Goal: Task Accomplishment & Management: Manage account settings

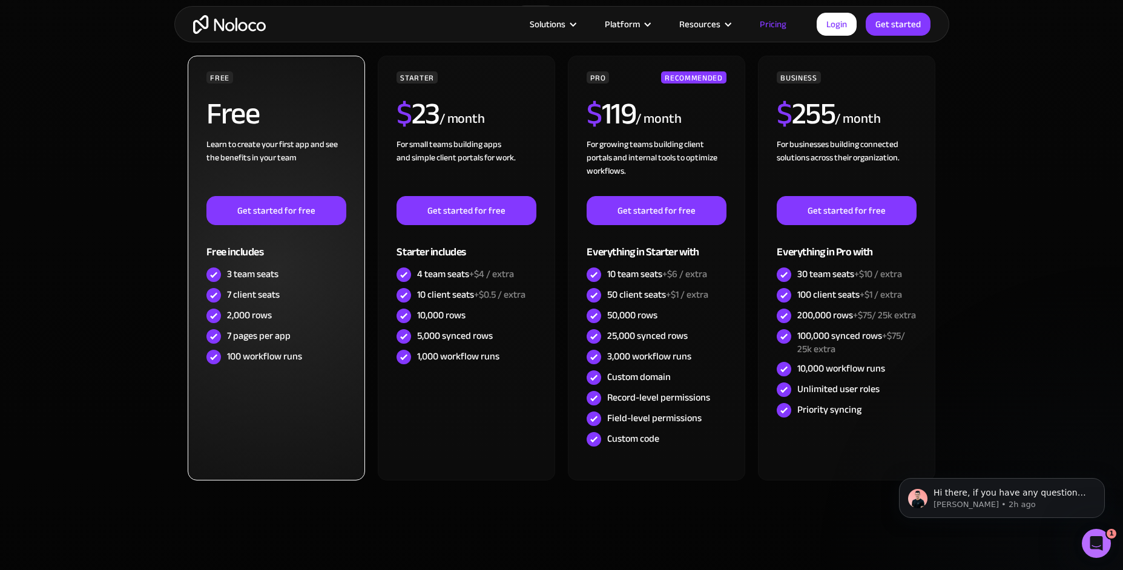
click at [275, 296] on div "7 client seats" at bounding box center [253, 294] width 53 height 13
click at [269, 281] on div "3 team seats" at bounding box center [252, 274] width 51 height 13
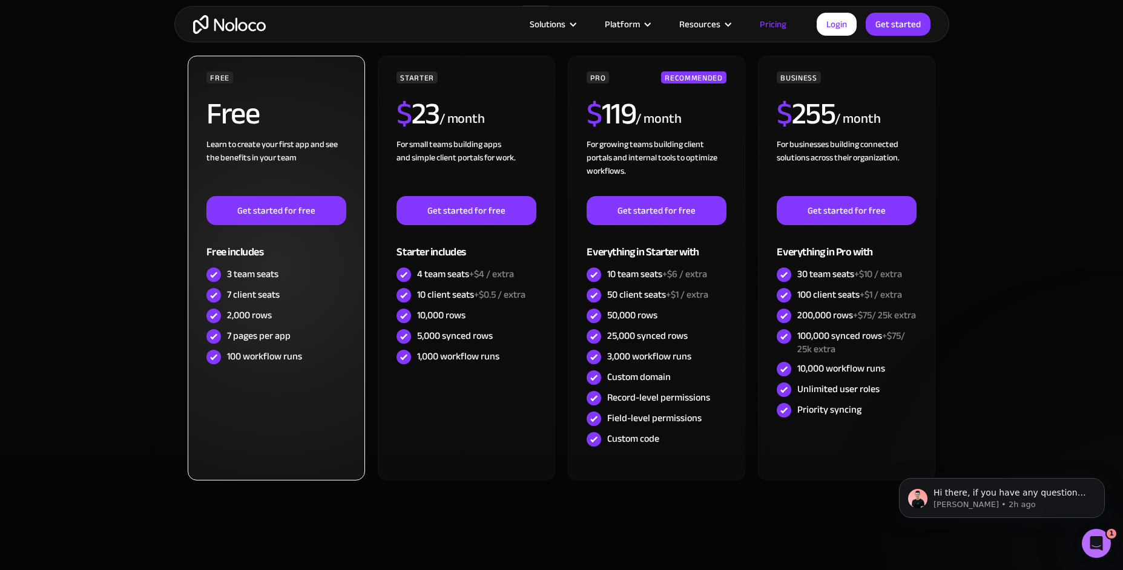
click at [269, 281] on div "3 team seats" at bounding box center [252, 274] width 51 height 13
click at [269, 291] on div "7 client seats" at bounding box center [253, 294] width 53 height 13
click at [269, 280] on div "3 team seats" at bounding box center [252, 274] width 51 height 13
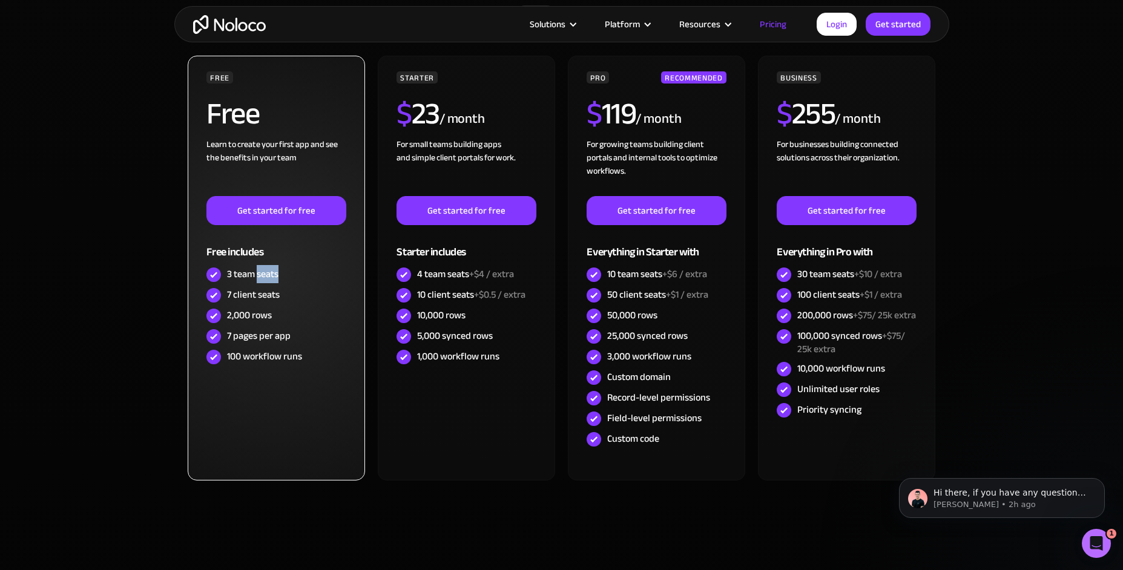
click at [269, 280] on div "3 team seats" at bounding box center [252, 274] width 51 height 13
click at [269, 298] on div "7 client seats" at bounding box center [253, 294] width 53 height 13
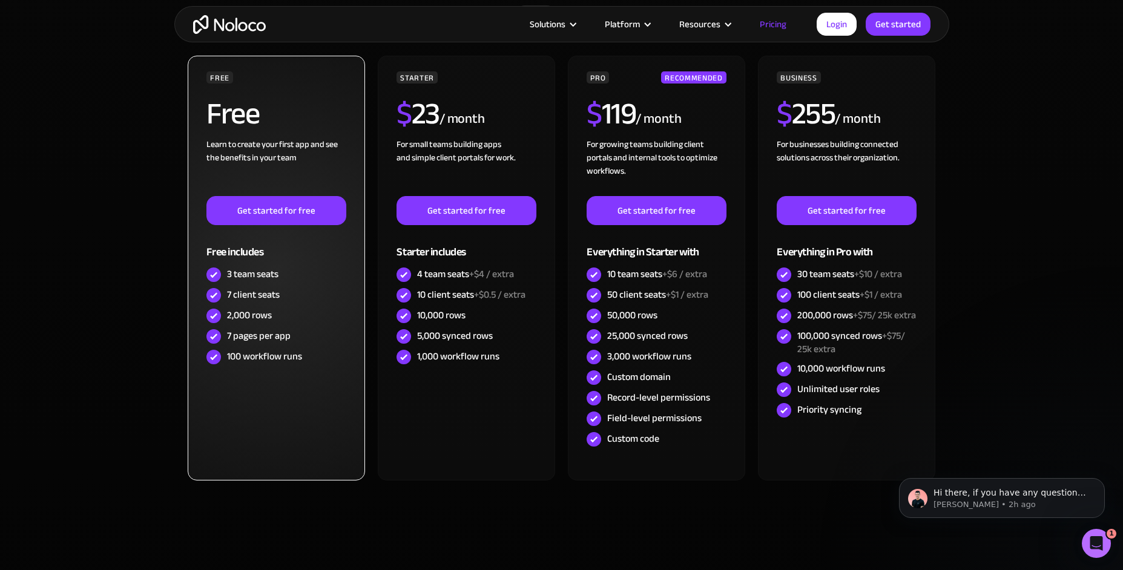
click at [272, 334] on div "7 pages per app" at bounding box center [259, 335] width 64 height 13
click at [274, 319] on div "2,000 rows" at bounding box center [275, 316] width 139 height 21
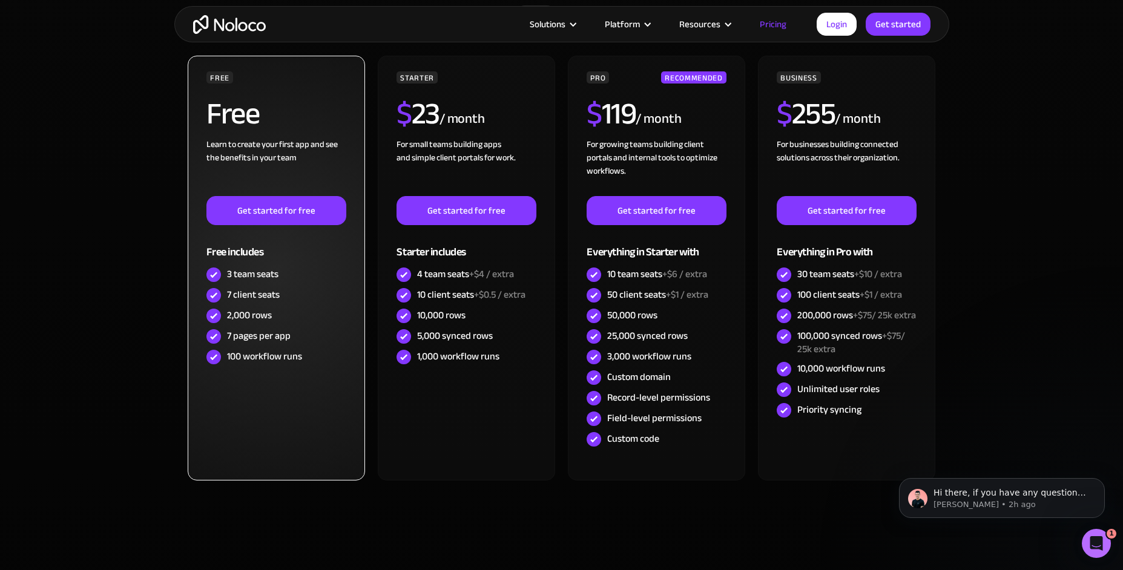
click at [274, 319] on div "2,000 rows" at bounding box center [275, 316] width 139 height 21
click at [274, 343] on div "7 pages per app" at bounding box center [259, 335] width 64 height 13
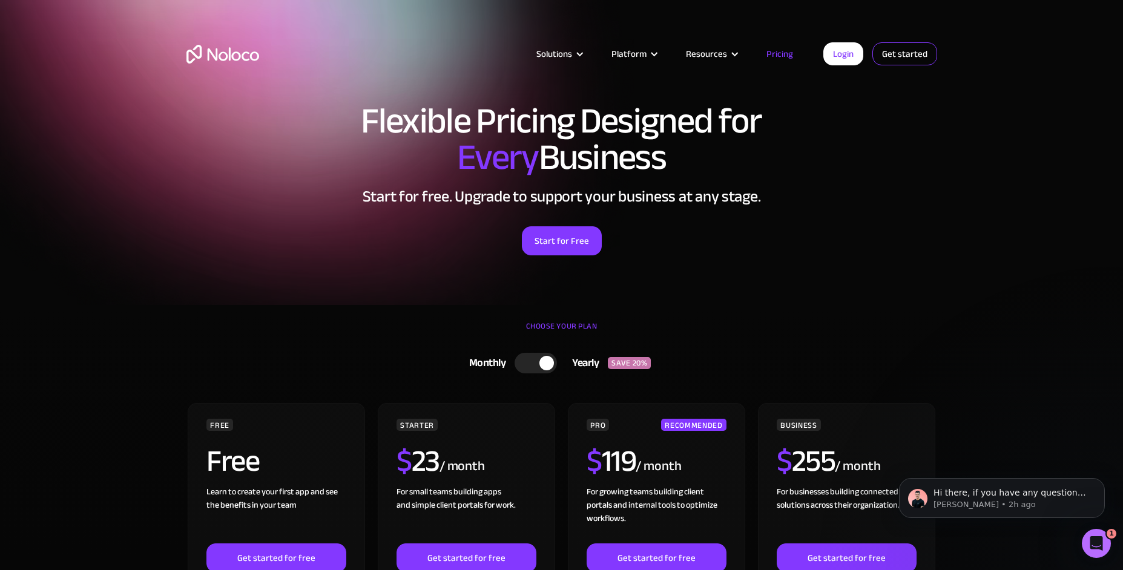
click at [0, 0] on link "Get started" at bounding box center [0, 0] width 0 height 0
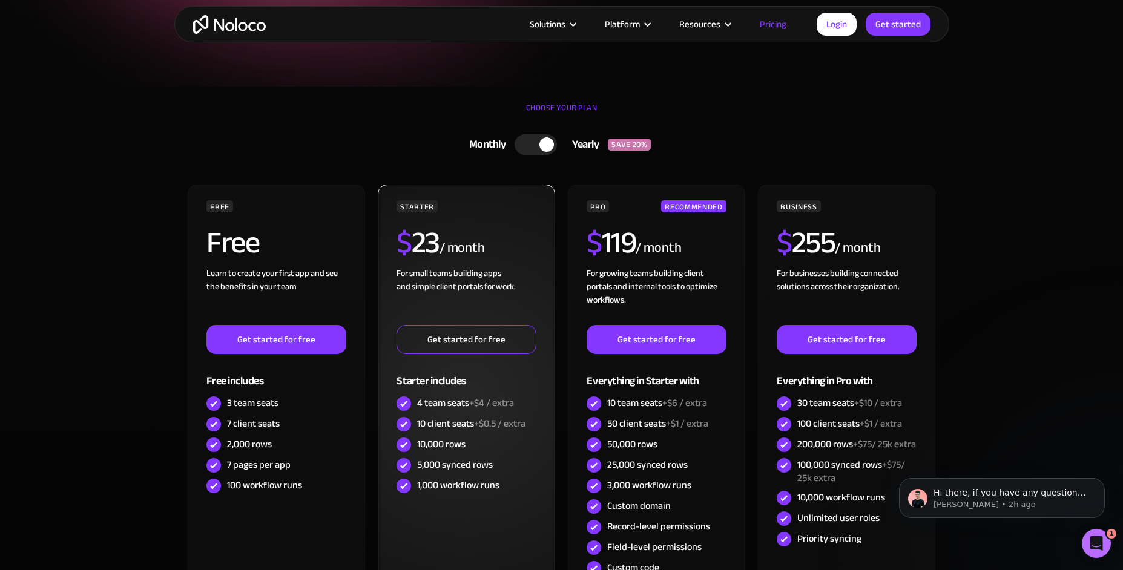
scroll to position [218, 0]
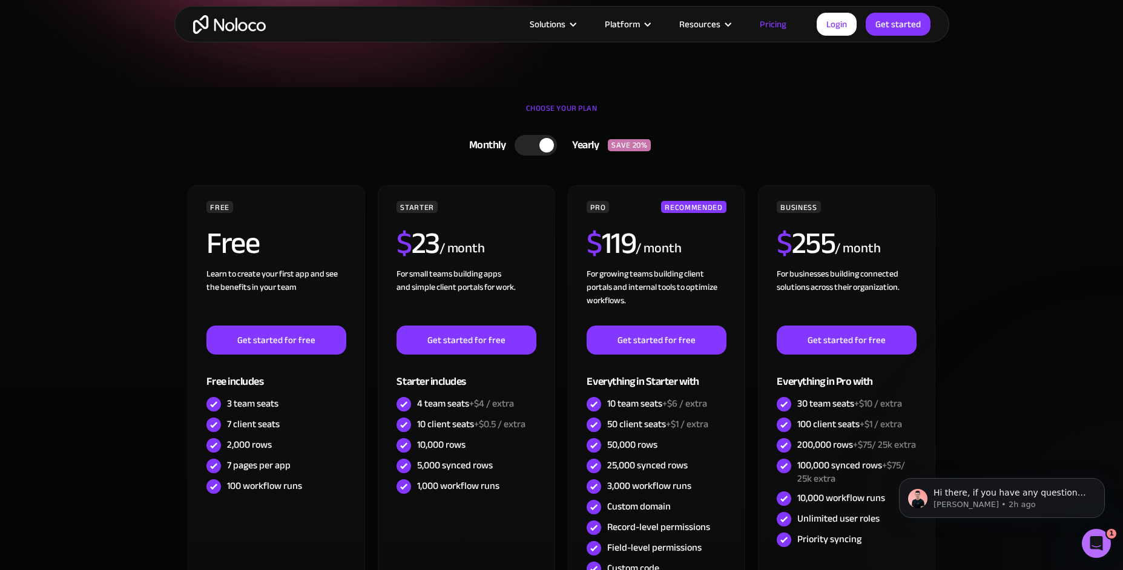
click at [540, 147] on div at bounding box center [546, 145] width 15 height 15
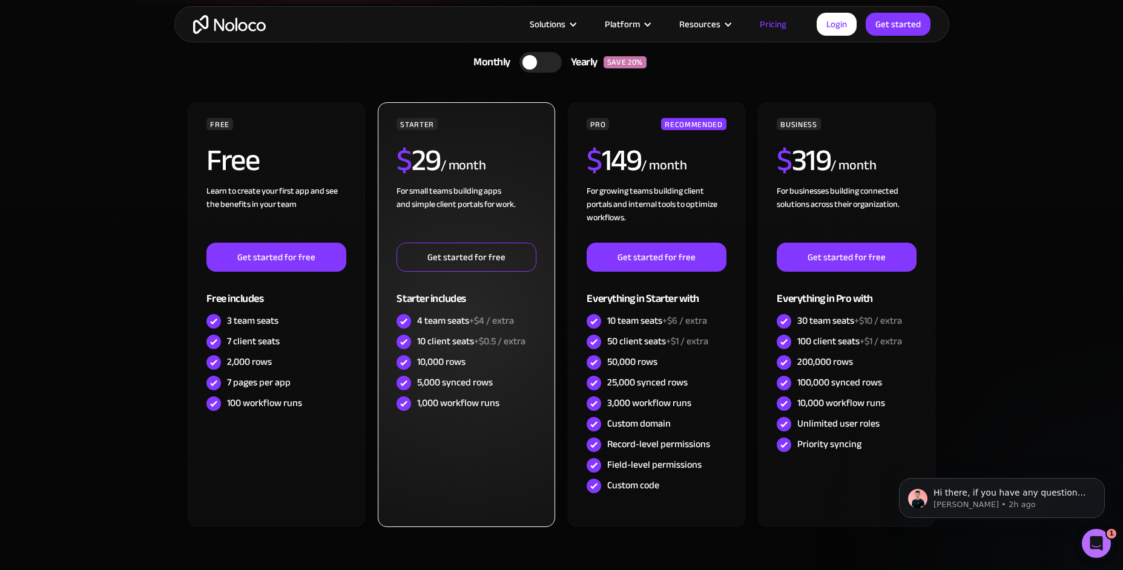
scroll to position [301, 0]
click at [444, 337] on div "10 client seats +$0.5 / extra" at bounding box center [471, 340] width 108 height 13
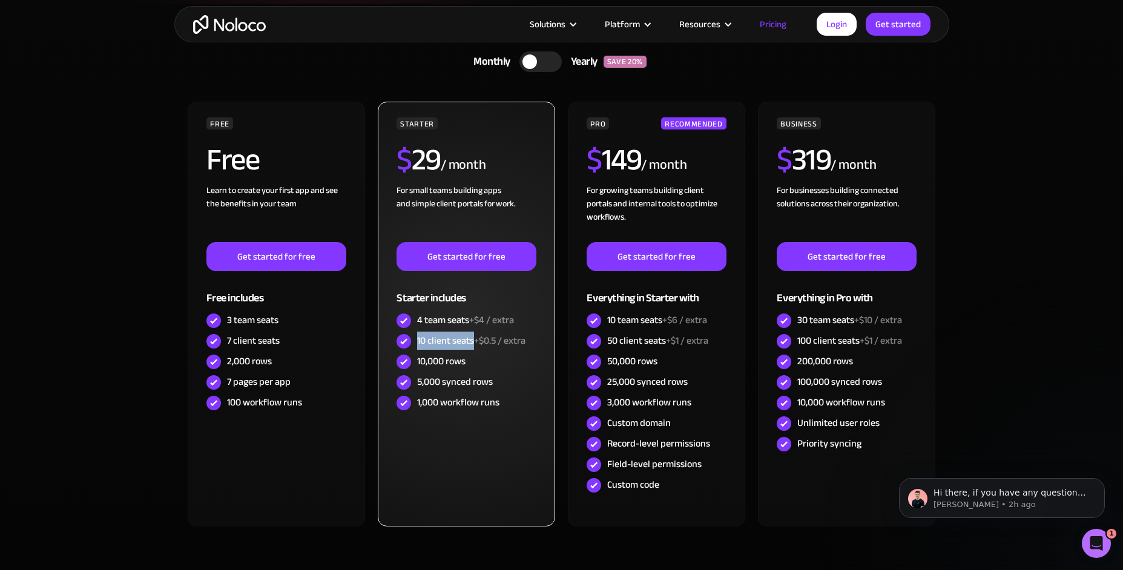
click at [444, 337] on div "10 client seats +$0.5 / extra" at bounding box center [471, 340] width 108 height 13
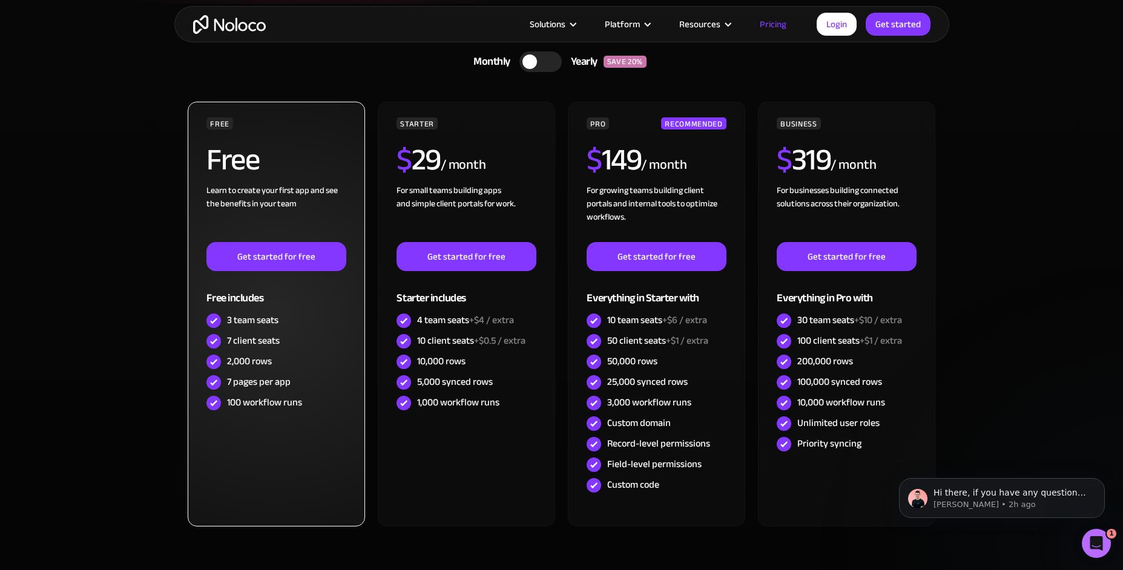
click at [267, 341] on div "7 client seats" at bounding box center [253, 340] width 53 height 13
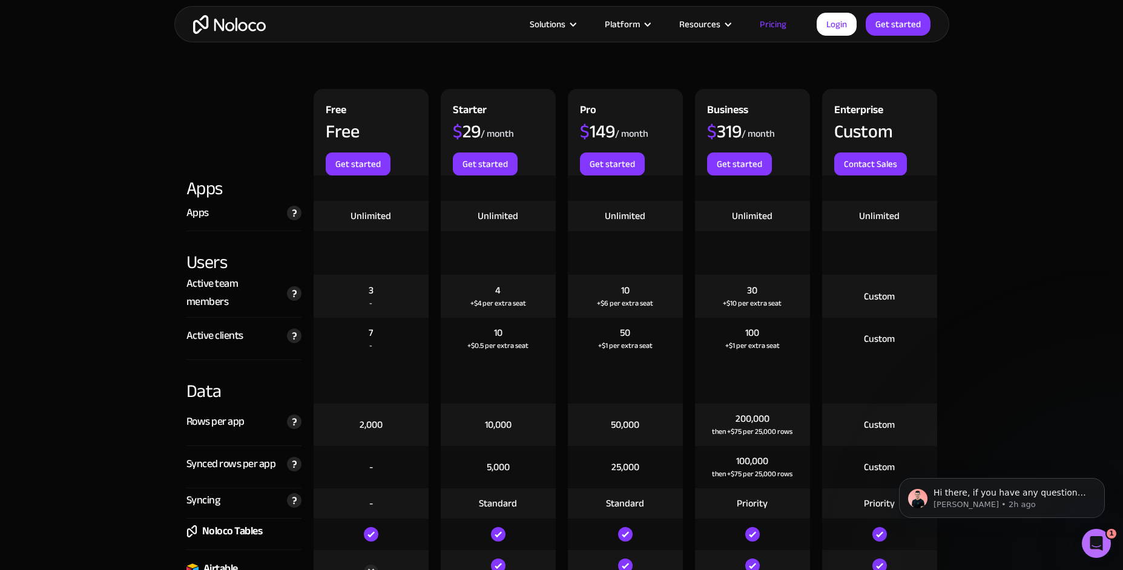
scroll to position [1294, 0]
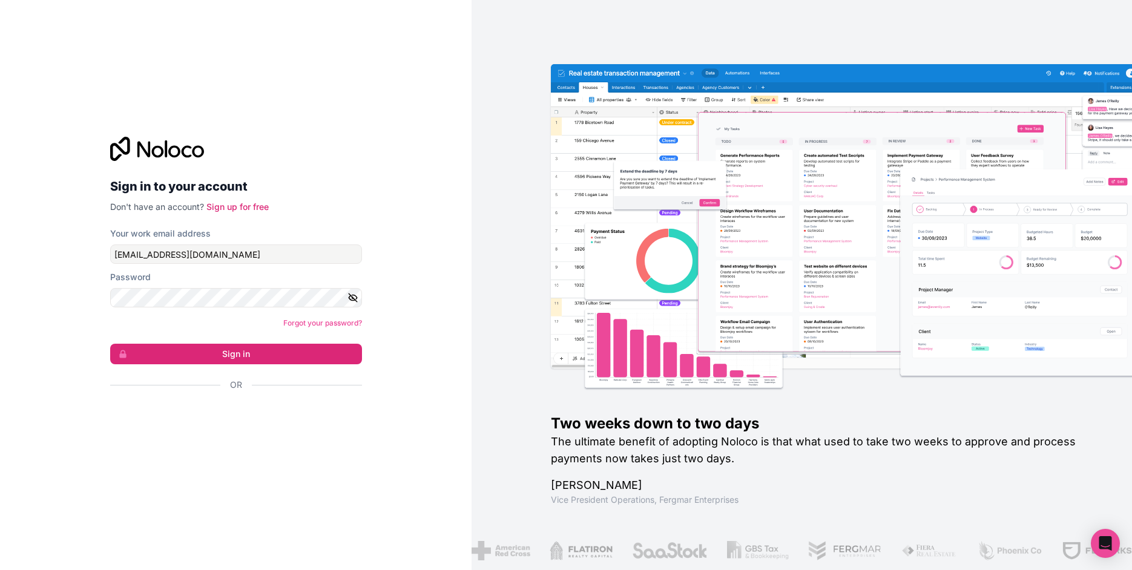
type input "company@calibreconsulting.au"
click at [240, 354] on button "Sign in" at bounding box center [236, 354] width 252 height 21
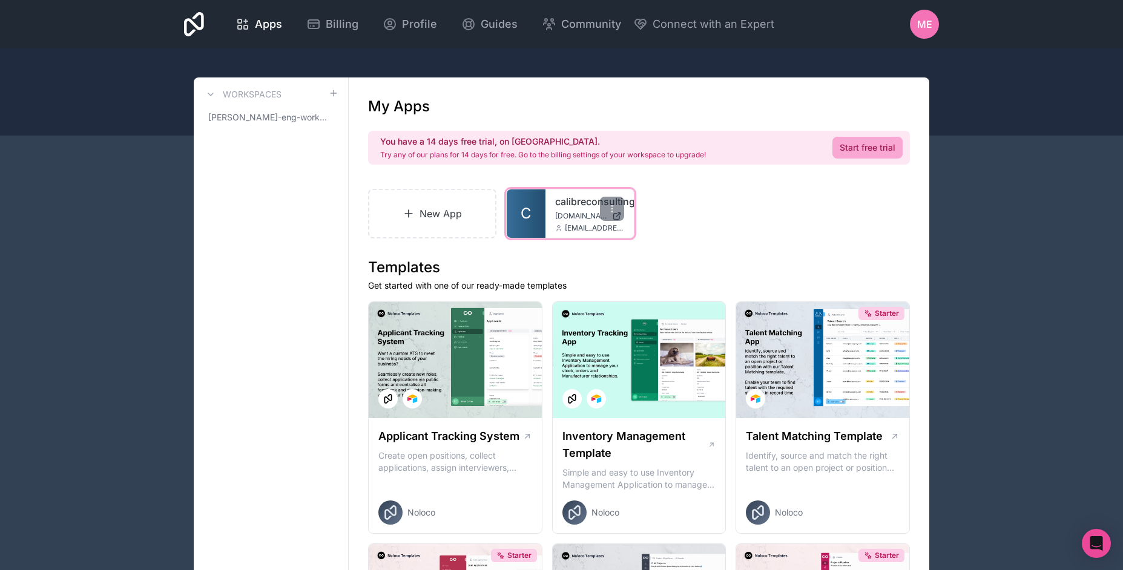
click at [535, 217] on link "C" at bounding box center [526, 213] width 39 height 48
